Goal: Task Accomplishment & Management: Manage account settings

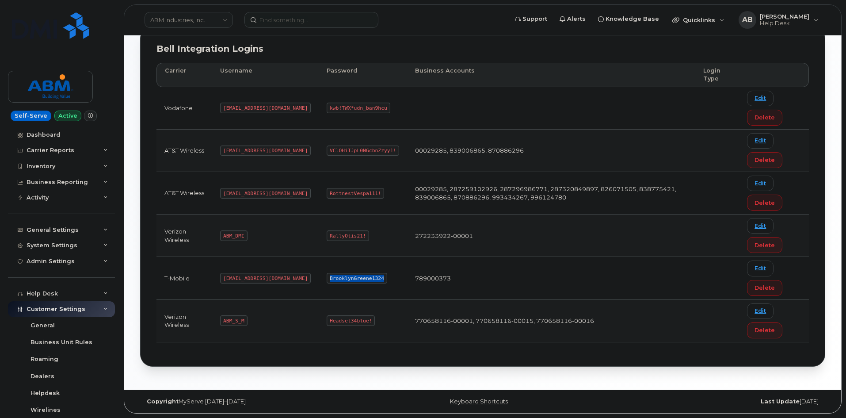
scroll to position [151, 0]
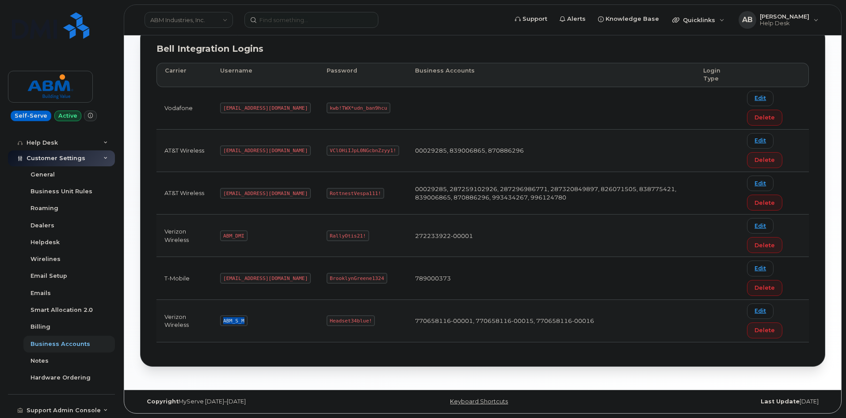
drag, startPoint x: 243, startPoint y: 319, endPoint x: 216, endPoint y: 319, distance: 27.4
click at [216, 319] on td "ABM_S_M" at bounding box center [265, 321] width 106 height 42
copy code "ABM_S_M"
drag, startPoint x: 338, startPoint y: 320, endPoint x: 296, endPoint y: 320, distance: 41.5
click at [327, 320] on code "Headset34blue!" at bounding box center [351, 320] width 48 height 11
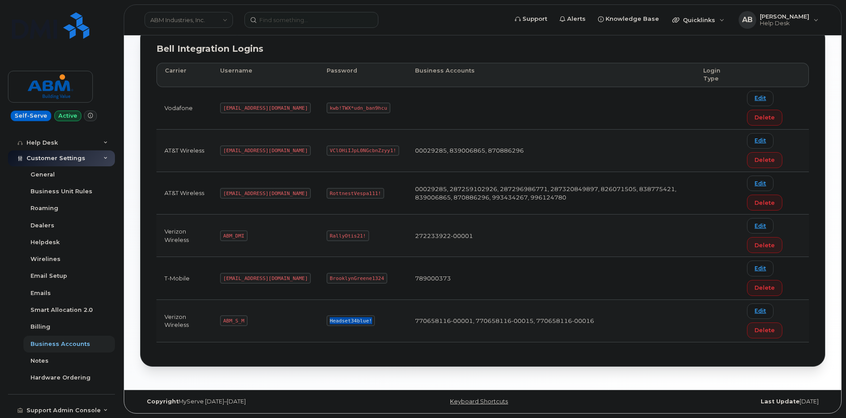
copy code "Headset34blue!"
drag, startPoint x: 244, startPoint y: 321, endPoint x: 221, endPoint y: 320, distance: 23.5
click at [221, 320] on td "ABM_S_M" at bounding box center [265, 321] width 106 height 42
copy code "ABM_S_M"
drag, startPoint x: 324, startPoint y: 322, endPoint x: 292, endPoint y: 324, distance: 31.9
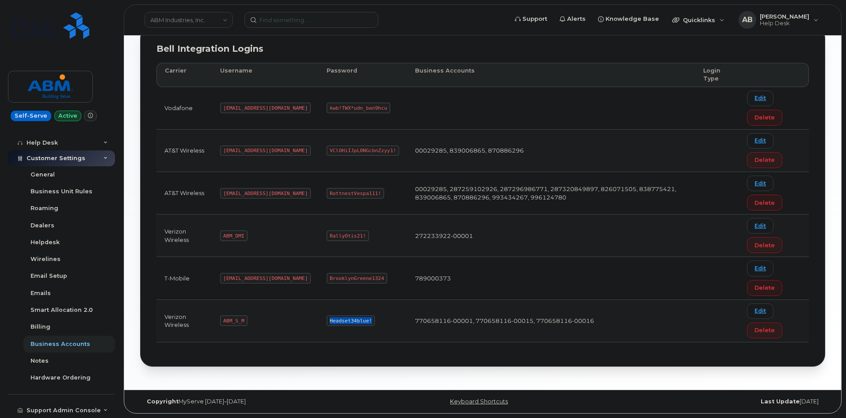
click at [319, 324] on td "Headset34blue!" at bounding box center [363, 321] width 88 height 42
copy code "Headset34blue!"
